Goal: Register for event/course

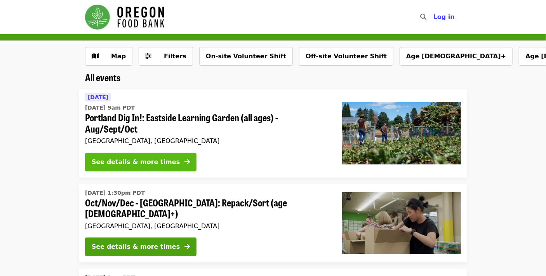
click at [105, 163] on div "See details & more times" at bounding box center [136, 161] width 88 height 9
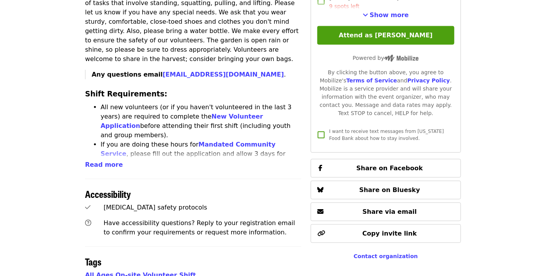
scroll to position [326, 0]
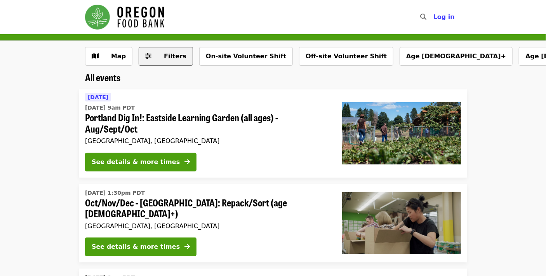
click at [160, 55] on span "Filters" at bounding box center [171, 56] width 30 height 9
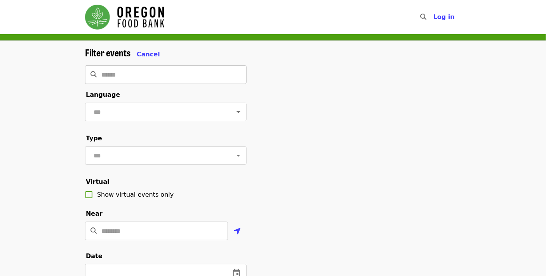
click at [139, 75] on input "Search" at bounding box center [173, 74] width 145 height 19
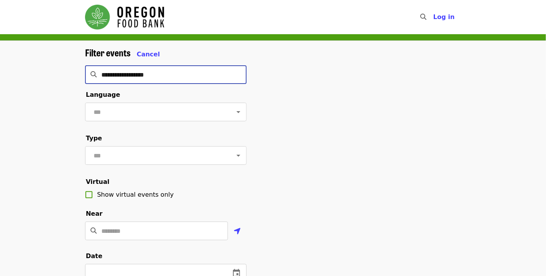
type input "**********"
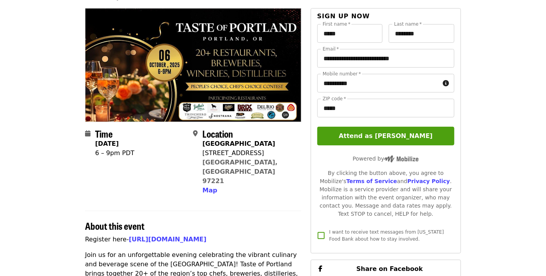
scroll to position [56, 0]
